Goal: Navigation & Orientation: Find specific page/section

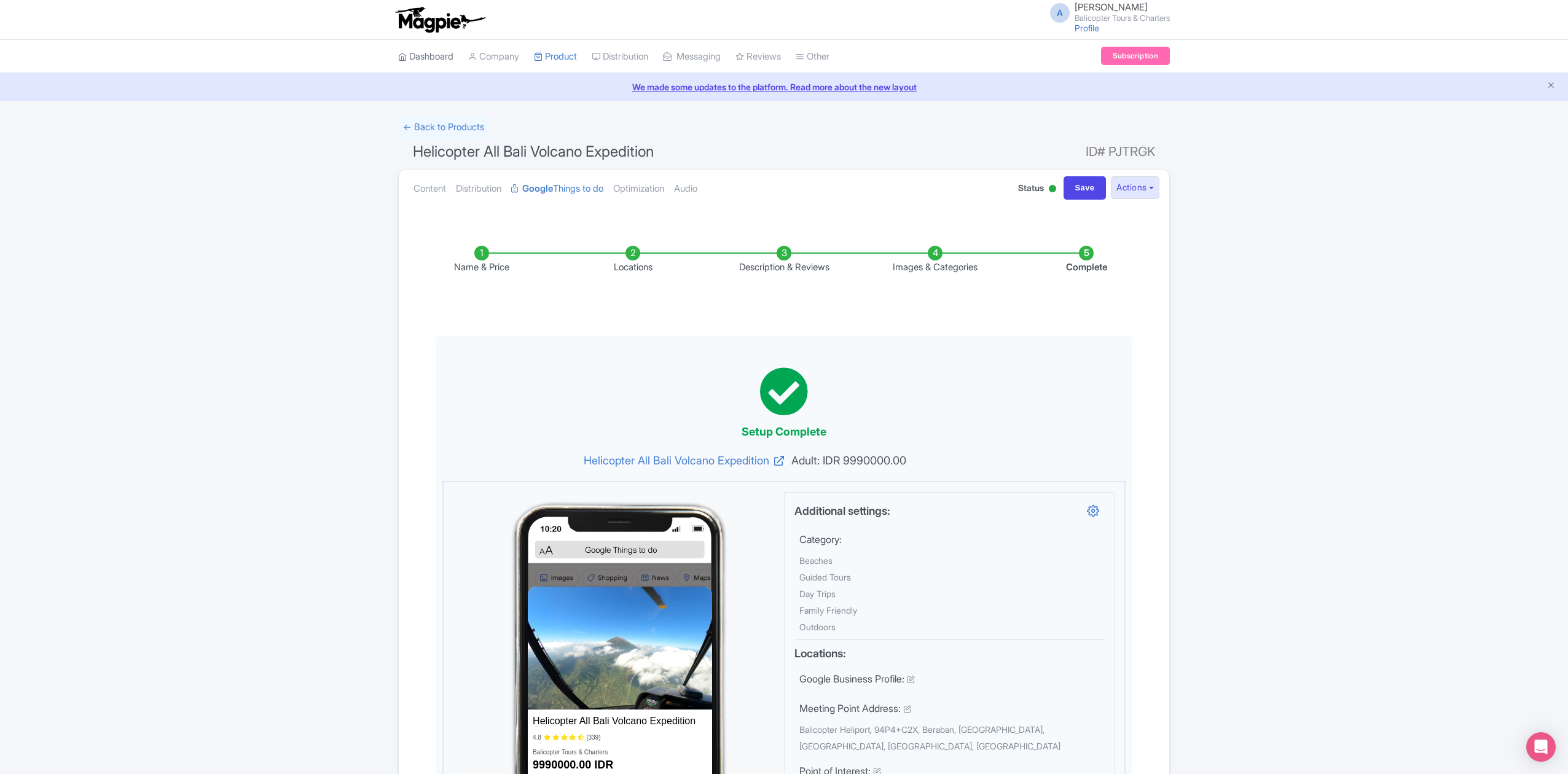
click at [454, 59] on link "Dashboard" at bounding box center [426, 56] width 55 height 33
